Goal: Find contact information: Find contact information

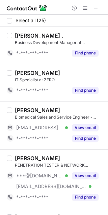
drag, startPoint x: 88, startPoint y: 21, endPoint x: 104, endPoint y: 19, distance: 16.6
click at [104, 19] on div "Select all (25) Ani . Business Development Manager at Advalique *-***-***-**** …" at bounding box center [54, 115] width 108 height 201
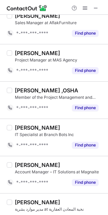
scroll to position [839, 0]
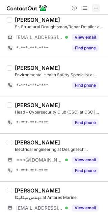
click at [94, 7] on span at bounding box center [95, 7] width 5 height 5
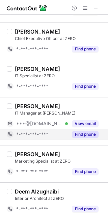
scroll to position [53, 0]
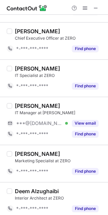
click at [97, 77] on div "IT Specialist at ZERO" at bounding box center [59, 76] width 89 height 6
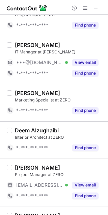
scroll to position [115, 0]
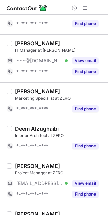
click at [31, 105] on div "*-***-***-****" at bounding box center [37, 109] width 61 height 11
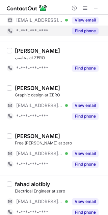
scroll to position [578, 0]
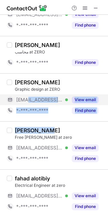
drag, startPoint x: 41, startPoint y: 118, endPoint x: 22, endPoint y: 94, distance: 30.5
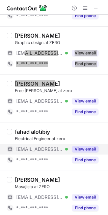
scroll to position [626, 0]
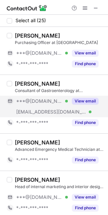
click at [86, 101] on button "View email" at bounding box center [85, 101] width 27 height 7
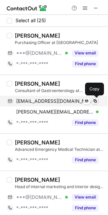
click at [94, 99] on span at bounding box center [94, 101] width 5 height 5
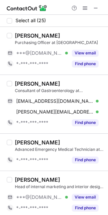
drag, startPoint x: 62, startPoint y: 81, endPoint x: 15, endPoint y: 82, distance: 46.1
click at [15, 82] on div "[PERSON_NAME]" at bounding box center [59, 83] width 89 height 7
copy div "[PERSON_NAME]"
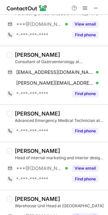
scroll to position [29, 0]
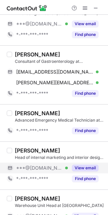
click at [83, 167] on button "View email" at bounding box center [85, 168] width 27 height 7
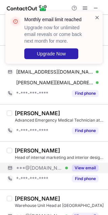
click at [97, 17] on span at bounding box center [96, 17] width 5 height 7
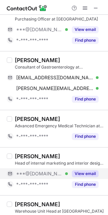
scroll to position [30, 0]
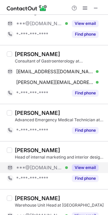
click at [83, 165] on button "View email" at bounding box center [85, 168] width 27 height 7
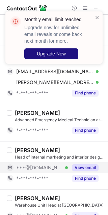
click at [44, 55] on span "Upgrade Now" at bounding box center [51, 53] width 29 height 5
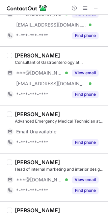
scroll to position [40, 0]
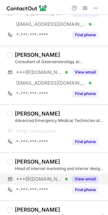
click at [79, 177] on button "View email" at bounding box center [85, 179] width 27 height 7
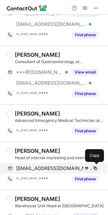
click at [94, 167] on span at bounding box center [94, 168] width 5 height 5
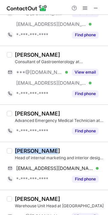
drag, startPoint x: 49, startPoint y: 152, endPoint x: 15, endPoint y: 152, distance: 33.7
click at [15, 152] on div "[PERSON_NAME]" at bounding box center [37, 151] width 45 height 7
copy div "[PERSON_NAME]"
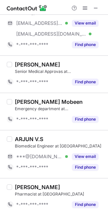
scroll to position [320, 0]
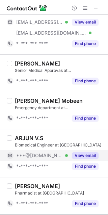
click at [88, 153] on button "View email" at bounding box center [85, 156] width 27 height 7
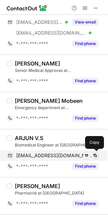
copy div "[PERSON_NAME]"
click at [95, 153] on span at bounding box center [94, 155] width 5 height 5
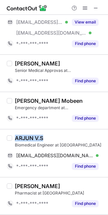
drag, startPoint x: 46, startPoint y: 134, endPoint x: 16, endPoint y: 134, distance: 29.6
click at [16, 135] on div "ARJUN V.S" at bounding box center [59, 138] width 89 height 7
copy div "ARJUN V.S"
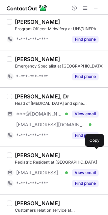
scroll to position [560, 0]
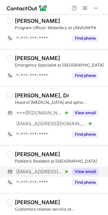
click at [88, 170] on button "View email" at bounding box center [85, 172] width 27 height 7
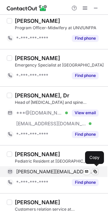
click at [94, 169] on span at bounding box center [94, 171] width 5 height 5
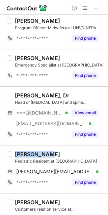
drag, startPoint x: 51, startPoint y: 151, endPoint x: 13, endPoint y: 152, distance: 37.0
click at [13, 152] on div "[PERSON_NAME] Resident at [GEOGRAPHIC_DATA] [PERSON_NAME][EMAIL_ADDRESS][DOMAIN…" at bounding box center [58, 169] width 92 height 37
copy div "[PERSON_NAME]"
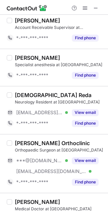
scroll to position [837, 0]
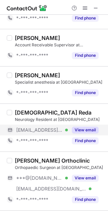
click at [79, 127] on button "View email" at bounding box center [85, 130] width 27 height 7
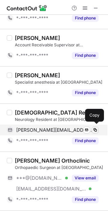
click at [94, 128] on span at bounding box center [94, 130] width 5 height 5
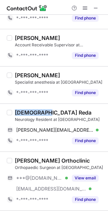
drag, startPoint x: 44, startPoint y: 108, endPoint x: 15, endPoint y: 109, distance: 29.6
click at [15, 109] on div "[DEMOGRAPHIC_DATA] Reda" at bounding box center [59, 112] width 89 height 7
copy div "[DEMOGRAPHIC_DATA] Reda"
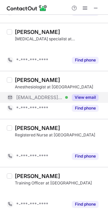
scroll to position [882, 0]
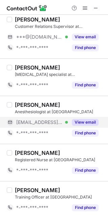
click at [79, 96] on div "[PERSON_NAME] Anesthesiologist at [GEOGRAPHIC_DATA] [EMAIL_ADDRESS][DOMAIN_NAME…" at bounding box center [54, 120] width 108 height 48
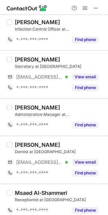
scroll to position [238, 0]
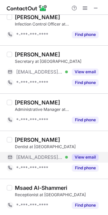
click at [81, 154] on button "View email" at bounding box center [85, 157] width 27 height 7
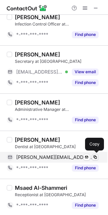
click at [95, 155] on span at bounding box center [94, 157] width 5 height 5
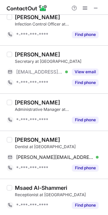
drag, startPoint x: 49, startPoint y: 137, endPoint x: 30, endPoint y: 136, distance: 19.3
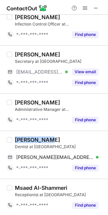
drag, startPoint x: 30, startPoint y: 136, endPoint x: 14, endPoint y: 139, distance: 15.5
click at [14, 139] on div "[PERSON_NAME] Dentist at [GEOGRAPHIC_DATA] [PERSON_NAME][EMAIL_ADDRESS][DOMAIN_…" at bounding box center [58, 155] width 92 height 37
copy div "[PERSON_NAME]"
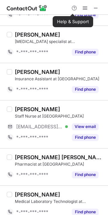
scroll to position [764, 0]
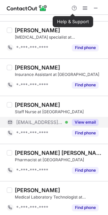
click at [86, 119] on button "View email" at bounding box center [85, 122] width 27 height 7
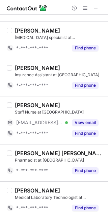
scroll to position [785, 0]
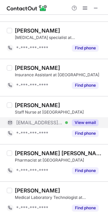
click at [91, 120] on button "View email" at bounding box center [85, 123] width 27 height 7
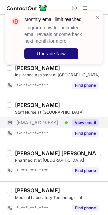
click at [53, 49] on button "Upgrade Now" at bounding box center [51, 53] width 54 height 11
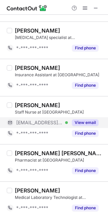
click at [79, 120] on button "View email" at bounding box center [85, 123] width 27 height 7
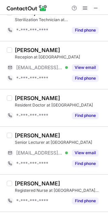
scroll to position [98, 0]
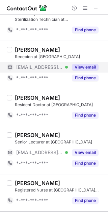
click at [83, 64] on button "View email" at bounding box center [85, 67] width 27 height 7
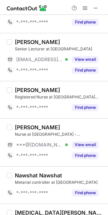
scroll to position [181, 0]
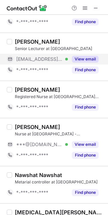
click at [82, 58] on button "View email" at bounding box center [85, 59] width 27 height 7
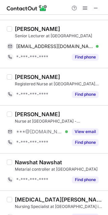
scroll to position [201, 0]
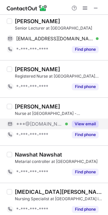
click at [83, 122] on button "View email" at bounding box center [85, 124] width 27 height 7
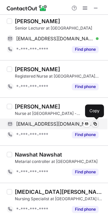
click at [94, 122] on span at bounding box center [94, 124] width 5 height 5
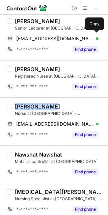
drag, startPoint x: 54, startPoint y: 103, endPoint x: 16, endPoint y: 105, distance: 38.1
click at [16, 105] on div "[PERSON_NAME]" at bounding box center [59, 106] width 89 height 7
copy div "[PERSON_NAME]"
click at [16, 105] on div "[PERSON_NAME]" at bounding box center [37, 106] width 45 height 7
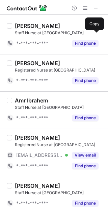
scroll to position [405, 0]
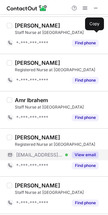
click at [89, 152] on button "View email" at bounding box center [85, 155] width 27 height 7
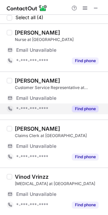
scroll to position [0, 0]
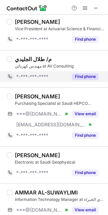
scroll to position [552, 0]
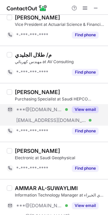
click at [81, 106] on button "View email" at bounding box center [85, 109] width 27 height 7
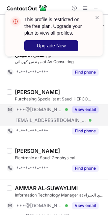
click at [53, 43] on span "Upgrade Now" at bounding box center [51, 45] width 29 height 5
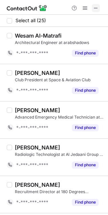
click at [96, 5] on span at bounding box center [95, 7] width 5 height 5
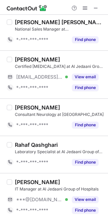
scroll to position [14, 0]
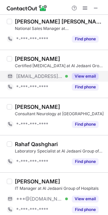
drag, startPoint x: 83, startPoint y: 74, endPoint x: 92, endPoint y: 74, distance: 8.4
click at [92, 74] on button "View email" at bounding box center [85, 76] width 27 height 7
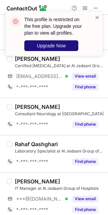
click at [53, 47] on span "Upgrade Now" at bounding box center [51, 45] width 29 height 5
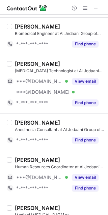
scroll to position [750, 0]
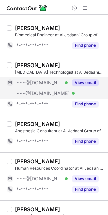
click at [88, 79] on button "View email" at bounding box center [85, 82] width 27 height 7
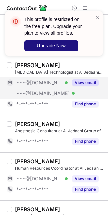
click at [47, 42] on button "Upgrade Now" at bounding box center [51, 45] width 54 height 11
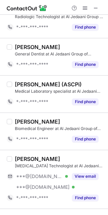
scroll to position [669, 0]
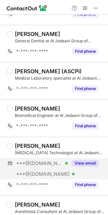
click at [89, 161] on button "View email" at bounding box center [85, 163] width 27 height 7
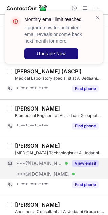
click at [53, 53] on span "Upgrade Now" at bounding box center [51, 53] width 29 height 5
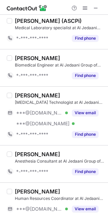
scroll to position [720, 0]
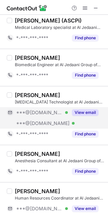
click at [79, 110] on button "View email" at bounding box center [85, 112] width 27 height 7
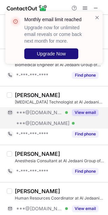
click at [45, 54] on span "Upgrade Now" at bounding box center [51, 53] width 29 height 5
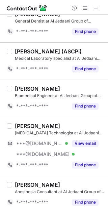
scroll to position [698, 0]
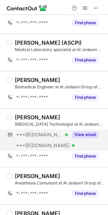
click at [79, 133] on button "View email" at bounding box center [85, 135] width 27 height 7
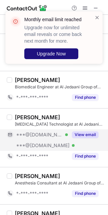
click at [58, 52] on span "Upgrade Now" at bounding box center [51, 53] width 29 height 5
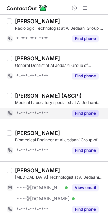
scroll to position [675, 0]
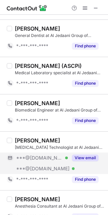
click at [90, 155] on button "View email" at bounding box center [85, 158] width 27 height 7
click at [90, 155] on div "***@[DOMAIN_NAME]" at bounding box center [57, 158] width 82 height 6
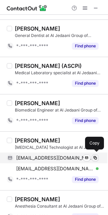
click at [95, 156] on span at bounding box center [94, 158] width 5 height 5
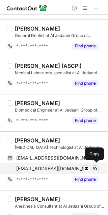
click at [95, 166] on span at bounding box center [94, 168] width 5 height 5
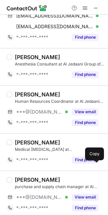
scroll to position [817, 0]
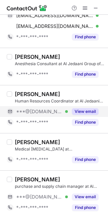
click at [84, 108] on button "View email" at bounding box center [85, 111] width 27 height 7
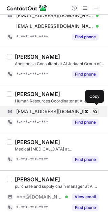
click at [94, 109] on span at bounding box center [94, 111] width 5 height 5
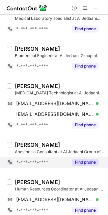
scroll to position [727, 0]
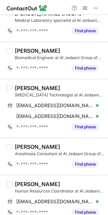
drag, startPoint x: 55, startPoint y: 83, endPoint x: 16, endPoint y: 85, distance: 39.5
click at [16, 85] on div "Yasser Alharbi" at bounding box center [59, 88] width 89 height 7
copy div "Yasser Alharbi"
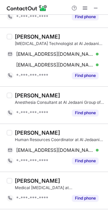
scroll to position [779, 0]
click at [60, 130] on div "Rashid Hasan khan" at bounding box center [37, 133] width 45 height 7
click at [28, 130] on div "Rashid Hasan khan" at bounding box center [37, 133] width 45 height 7
copy div "Rashid"
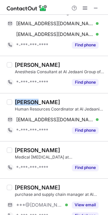
scroll to position [817, 0]
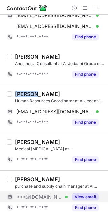
click at [85, 196] on button "View email" at bounding box center [85, 197] width 27 height 7
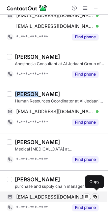
click at [95, 195] on span at bounding box center [94, 197] width 5 height 5
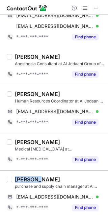
drag, startPoint x: 42, startPoint y: 176, endPoint x: 16, endPoint y: 177, distance: 25.9
click at [16, 177] on div "[PERSON_NAME]" at bounding box center [37, 179] width 45 height 7
copy div "Mohamed"
click at [16, 177] on div "[PERSON_NAME]" at bounding box center [37, 179] width 45 height 7
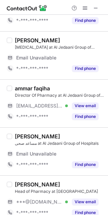
scroll to position [0, 0]
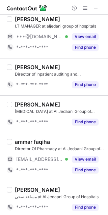
click at [84, 131] on div "Nawaf Alahmari Respiratory Therapist at Al Jedaani Group of Hospitals *-***-***…" at bounding box center [54, 114] width 108 height 37
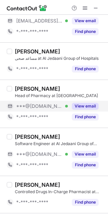
scroll to position [156, 0]
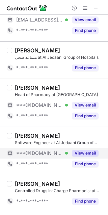
click at [81, 151] on button "View email" at bounding box center [85, 153] width 27 height 7
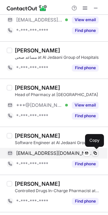
click at [95, 153] on span at bounding box center [94, 153] width 5 height 5
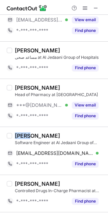
drag, startPoint x: 32, startPoint y: 135, endPoint x: 16, endPoint y: 134, distance: 16.2
click at [16, 134] on div "AMINA S R" at bounding box center [37, 136] width 45 height 7
copy div "AMINA"
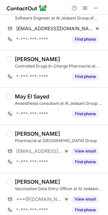
scroll to position [290, 0]
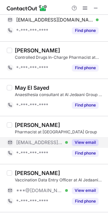
click at [86, 141] on button "View email" at bounding box center [85, 142] width 27 height 7
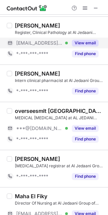
scroll to position [588, 0]
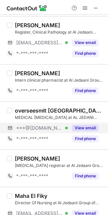
click at [80, 128] on button "View email" at bounding box center [85, 128] width 27 height 7
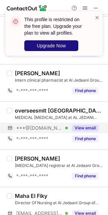
click at [54, 41] on button "Upgrade Now" at bounding box center [51, 45] width 54 height 11
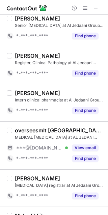
scroll to position [558, 0]
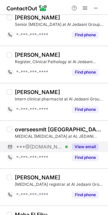
click at [81, 145] on button "View email" at bounding box center [85, 147] width 27 height 7
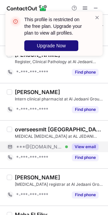
click at [49, 43] on span "Upgrade Now" at bounding box center [51, 45] width 29 height 5
click at [37, 44] on span "Upgrade Now" at bounding box center [51, 45] width 29 height 5
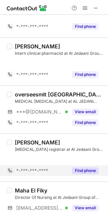
scroll to position [614, 0]
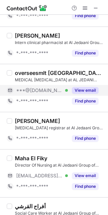
click at [83, 87] on button "View email" at bounding box center [85, 90] width 27 height 7
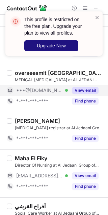
click at [51, 40] on button "Upgrade Now" at bounding box center [51, 45] width 54 height 11
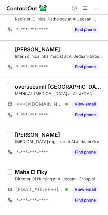
scroll to position [590, 0]
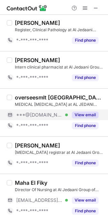
click at [83, 114] on button "View email" at bounding box center [85, 115] width 27 height 7
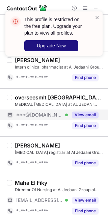
click at [52, 44] on span "Upgrade Now" at bounding box center [51, 45] width 29 height 5
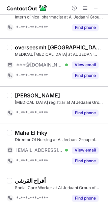
scroll to position [640, 0]
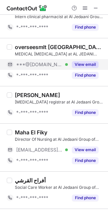
click at [85, 62] on button "View email" at bounding box center [85, 64] width 27 height 7
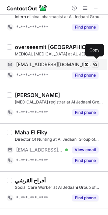
click at [95, 62] on span at bounding box center [94, 64] width 5 height 5
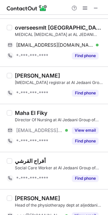
scroll to position [661, 0]
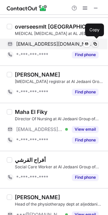
click at [95, 41] on span at bounding box center [94, 43] width 5 height 5
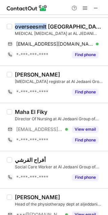
drag, startPoint x: 46, startPoint y: 24, endPoint x: 16, endPoint y: 26, distance: 30.4
click at [16, 26] on div "overseesmlt kolkata" at bounding box center [59, 26] width 89 height 7
copy div "overseesmlt"
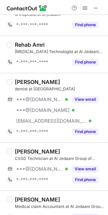
scroll to position [29, 0]
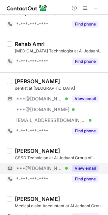
click at [84, 167] on button "View email" at bounding box center [85, 168] width 27 height 7
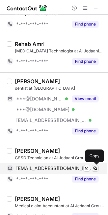
click at [93, 167] on span at bounding box center [94, 168] width 5 height 5
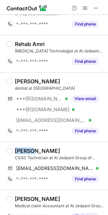
drag, startPoint x: 31, startPoint y: 151, endPoint x: 14, endPoint y: 152, distance: 16.9
click at [14, 152] on div "Lujain Alzahrani CSSD Technician at Al Jedaani Group of Hospitals lujain33ll0@g…" at bounding box center [58, 166] width 92 height 37
copy div "Lujain"
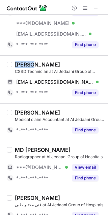
scroll to position [114, 0]
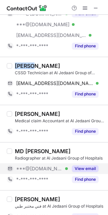
click at [85, 168] on button "View email" at bounding box center [85, 169] width 27 height 7
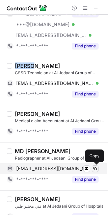
click at [94, 167] on span at bounding box center [94, 168] width 5 height 5
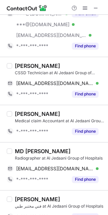
click at [41, 151] on div "MD FIROJ ALAM" at bounding box center [43, 151] width 56 height 7
drag, startPoint x: 40, startPoint y: 150, endPoint x: 26, endPoint y: 149, distance: 14.2
click at [26, 149] on div "MD FIROJ ALAM" at bounding box center [43, 151] width 56 height 7
copy div "FIROJ"
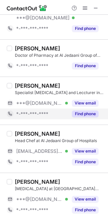
scroll to position [522, 0]
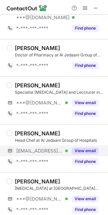
click at [86, 148] on button "View email" at bounding box center [85, 151] width 27 height 7
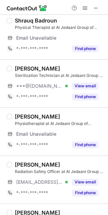
scroll to position [0, 0]
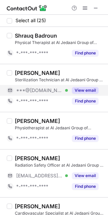
click at [78, 91] on button "View email" at bounding box center [85, 90] width 27 height 7
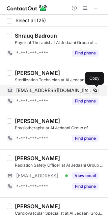
click at [95, 92] on span at bounding box center [94, 90] width 5 height 5
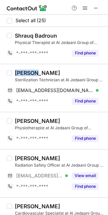
drag, startPoint x: 34, startPoint y: 73, endPoint x: 16, endPoint y: 73, distance: 17.8
click at [16, 73] on div "Bashair Alobaidi" at bounding box center [37, 73] width 45 height 7
copy div "Bashair"
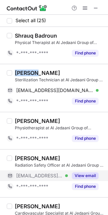
click at [85, 174] on button "View email" at bounding box center [85, 176] width 27 height 7
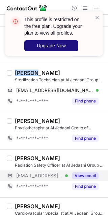
click at [52, 45] on span "Upgrade Now" at bounding box center [51, 45] width 29 height 5
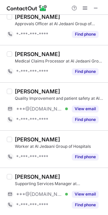
scroll to position [291, 0]
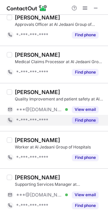
drag, startPoint x: 41, startPoint y: 91, endPoint x: 57, endPoint y: 118, distance: 31.4
click at [57, 118] on div "ashraf zaghloul Quality Improvement and patient safety at Al Jedaani Group of H…" at bounding box center [58, 107] width 92 height 37
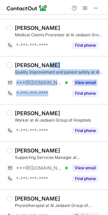
scroll to position [319, 0]
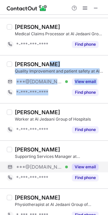
click at [78, 166] on button "View email" at bounding box center [85, 167] width 27 height 7
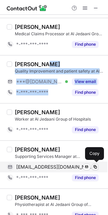
click at [94, 165] on span at bounding box center [94, 167] width 5 height 5
click at [95, 165] on span at bounding box center [94, 167] width 5 height 5
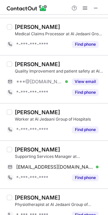
click at [25, 147] on div "Jimmy Leviste" at bounding box center [37, 149] width 45 height 7
copy div "Jimmy"
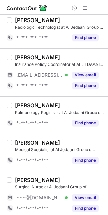
scroll to position [828, 0]
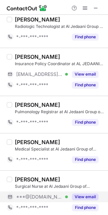
click at [88, 195] on button "View email" at bounding box center [85, 197] width 27 height 7
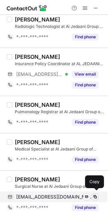
click at [96, 195] on span at bounding box center [94, 197] width 5 height 5
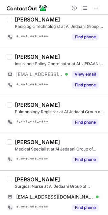
click at [22, 176] on div "Zainab Mohamed" at bounding box center [37, 179] width 45 height 7
click at [22, 177] on div "Zainab Mohamed" at bounding box center [37, 179] width 45 height 7
copy div "Zainab"
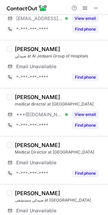
scroll to position [0, 0]
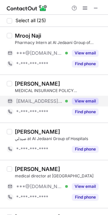
click at [89, 98] on button "View email" at bounding box center [85, 101] width 27 height 7
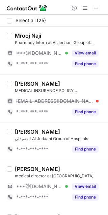
click at [96, 100] on div "edmar@newaljedaani.com" at bounding box center [57, 101] width 82 height 6
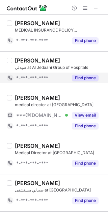
scroll to position [63, 0]
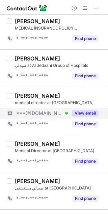
click at [78, 113] on button "View email" at bounding box center [85, 113] width 27 height 7
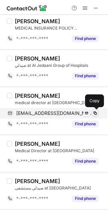
click at [94, 113] on span at bounding box center [94, 113] width 5 height 5
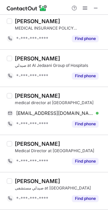
click at [24, 144] on div "Ibrahim Yousef" at bounding box center [37, 144] width 45 height 7
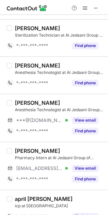
scroll to position [712, 0]
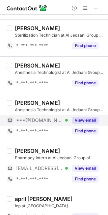
click at [90, 117] on button "View email" at bounding box center [85, 120] width 27 height 7
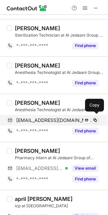
click at [98, 117] on button at bounding box center [95, 120] width 7 height 7
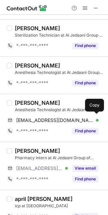
click at [22, 100] on div "Abdulsalam Hawsawi" at bounding box center [37, 103] width 45 height 7
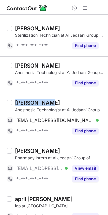
click at [22, 100] on div "Abdulsalam Hawsawi" at bounding box center [37, 103] width 45 height 7
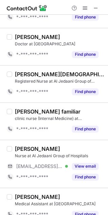
scroll to position [628, 0]
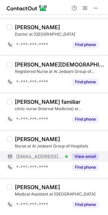
click at [88, 154] on button "View email" at bounding box center [85, 157] width 27 height 7
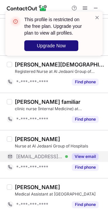
click at [67, 42] on button "Upgrade Now" at bounding box center [51, 45] width 54 height 11
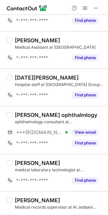
scroll to position [765, 0]
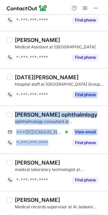
drag, startPoint x: 69, startPoint y: 103, endPoint x: 70, endPoint y: 110, distance: 7.1
click at [70, 110] on div "Salah Almasalamy ophthalmlogy ophthalmology consultant at al-jedaani hospital *…" at bounding box center [54, 130] width 108 height 48
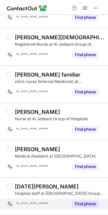
scroll to position [774, 0]
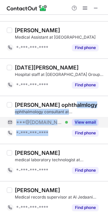
click at [79, 119] on button "View email" at bounding box center [85, 122] width 27 height 7
